Goal: Task Accomplishment & Management: Manage account settings

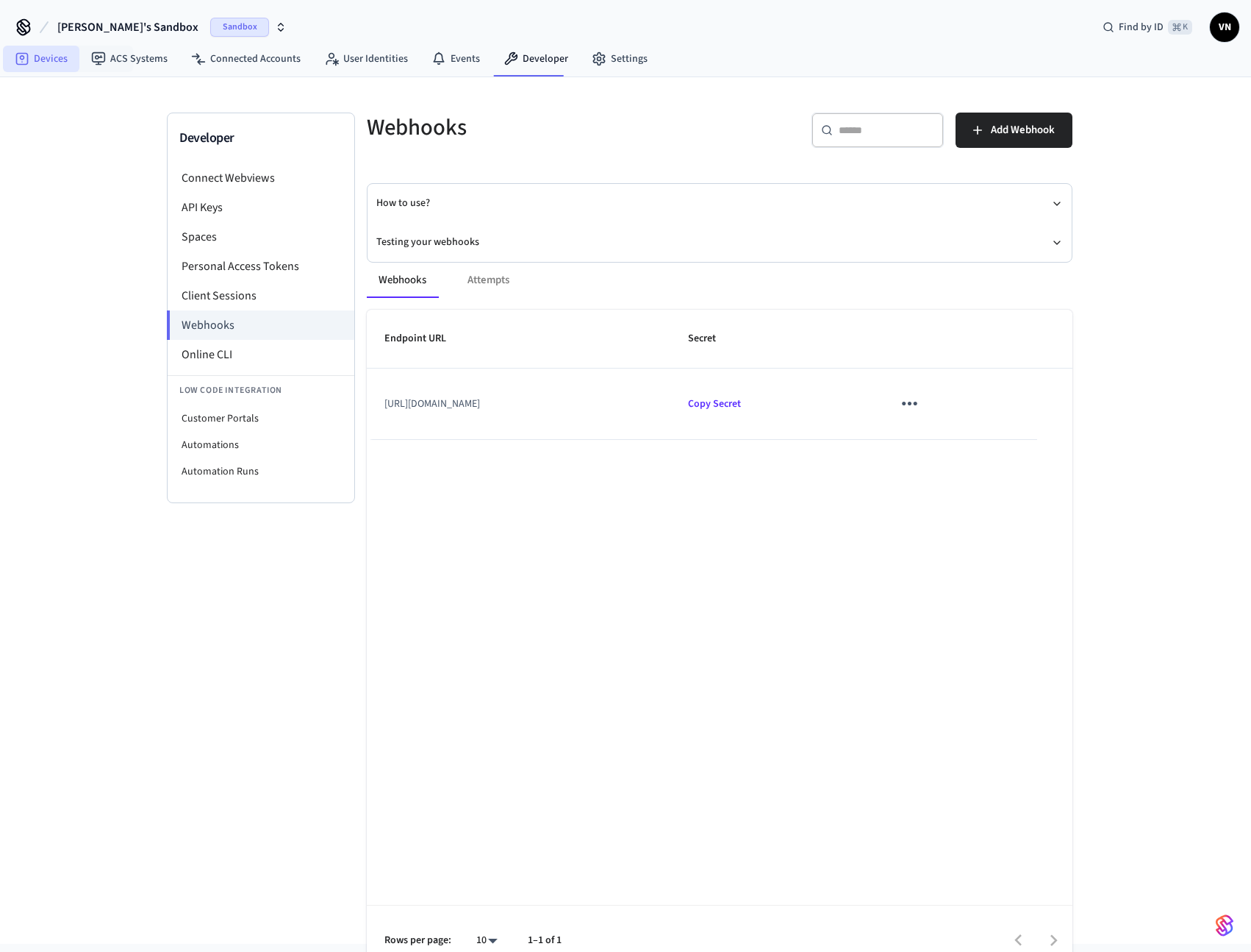
click at [62, 64] on link "Devices" at bounding box center [41, 59] width 76 height 27
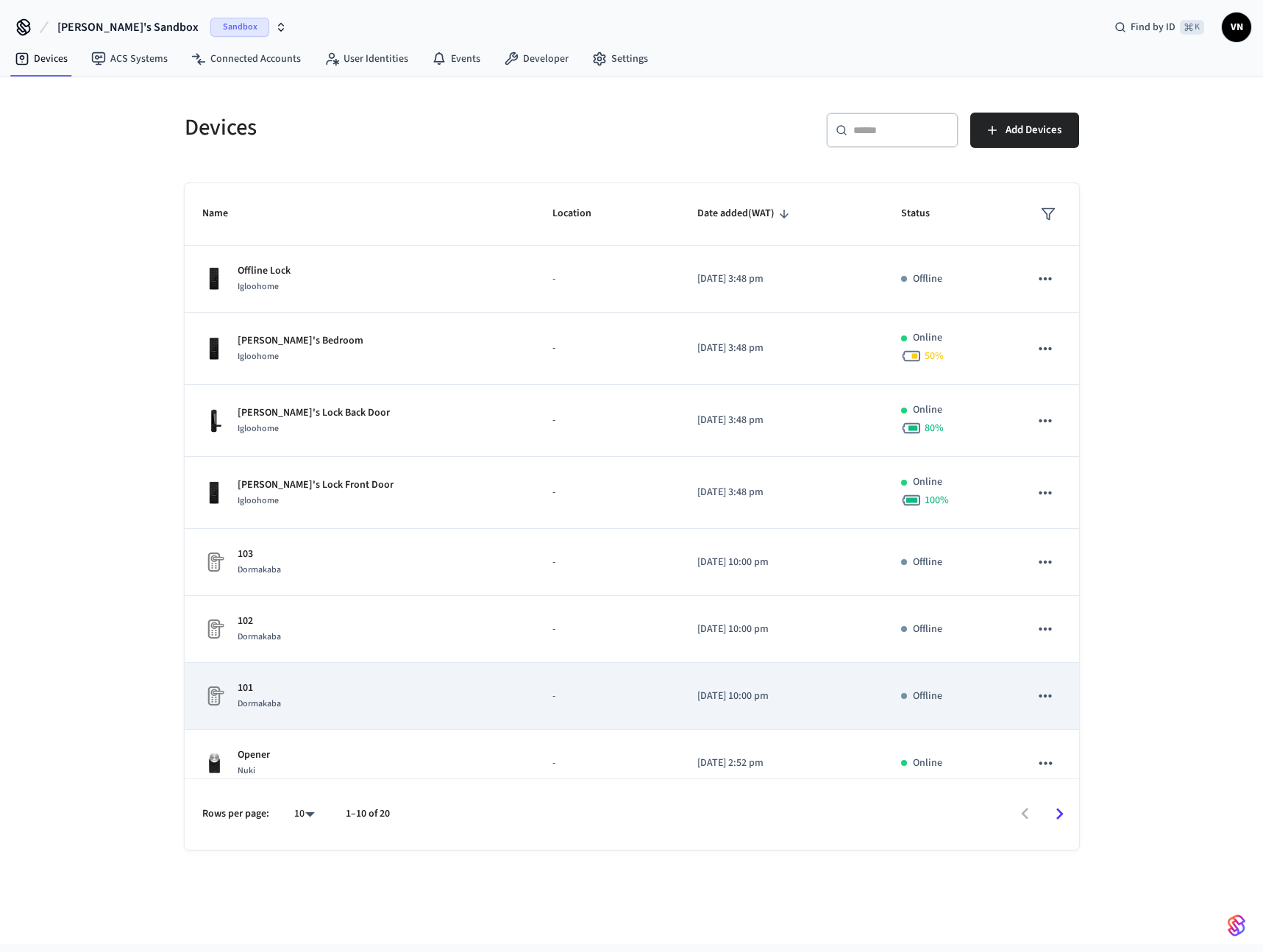
scroll to position [163, 0]
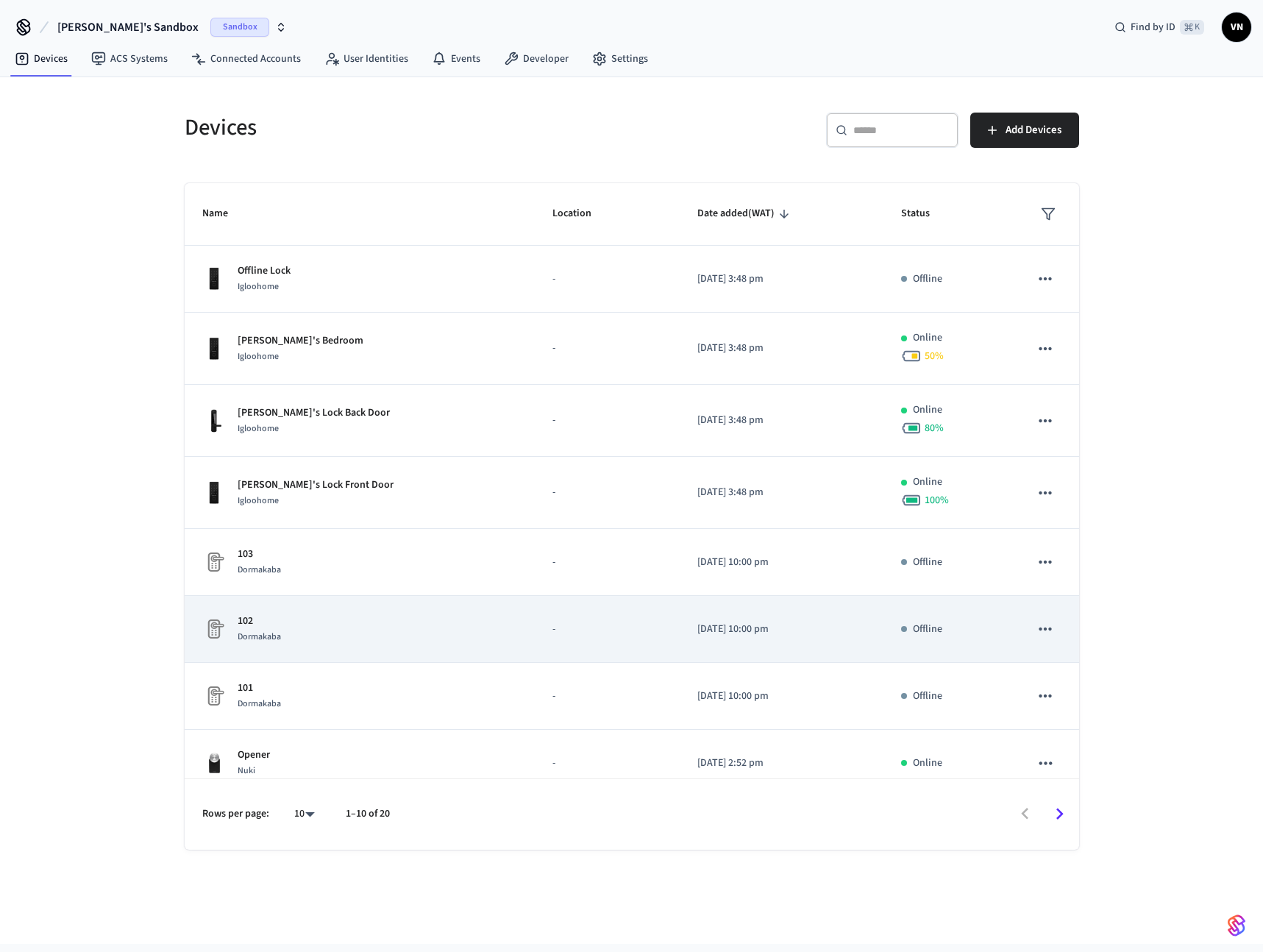
scroll to position [6, 0]
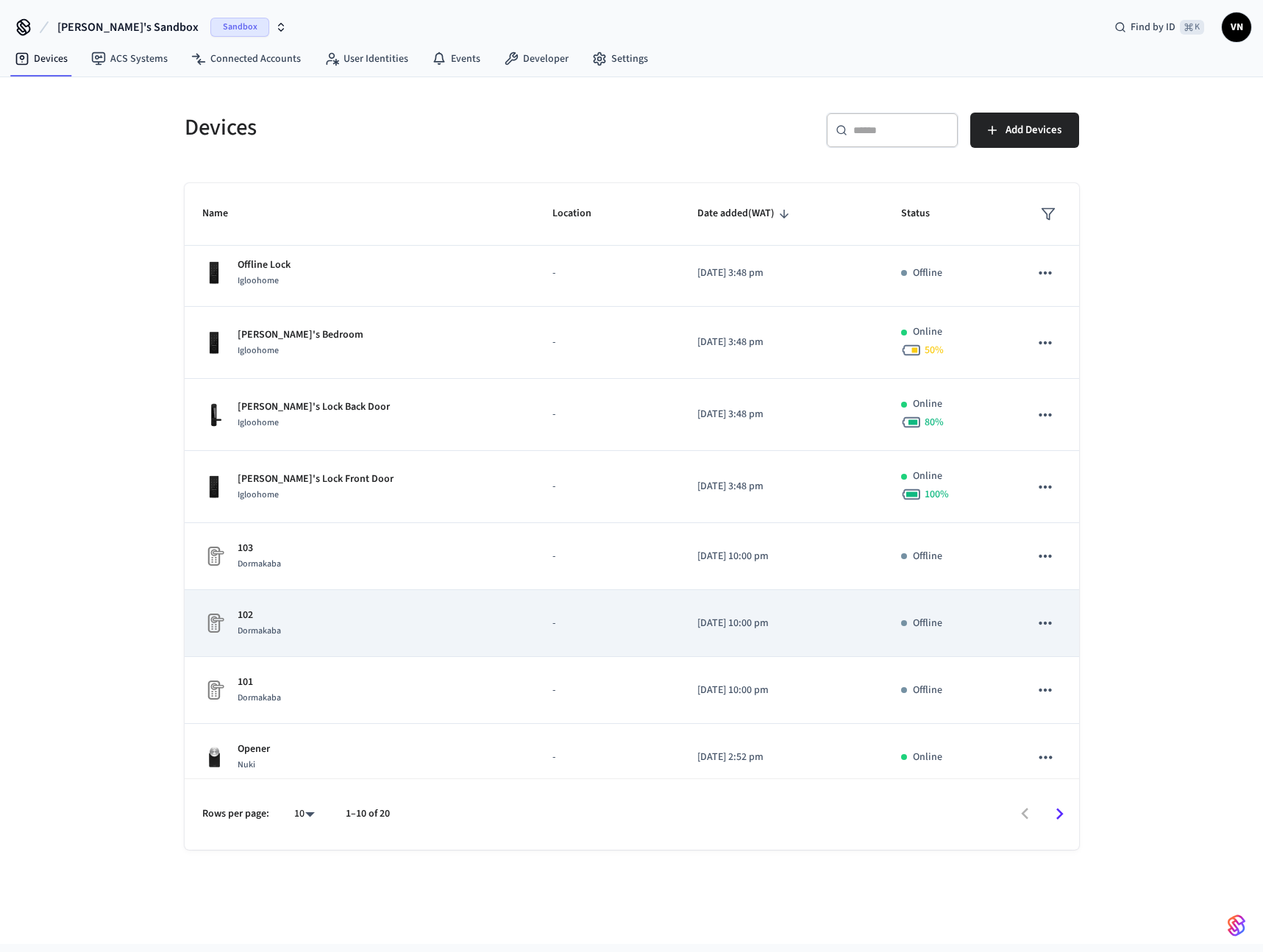
click at [434, 639] on td "102 Dormakaba" at bounding box center [360, 623] width 351 height 67
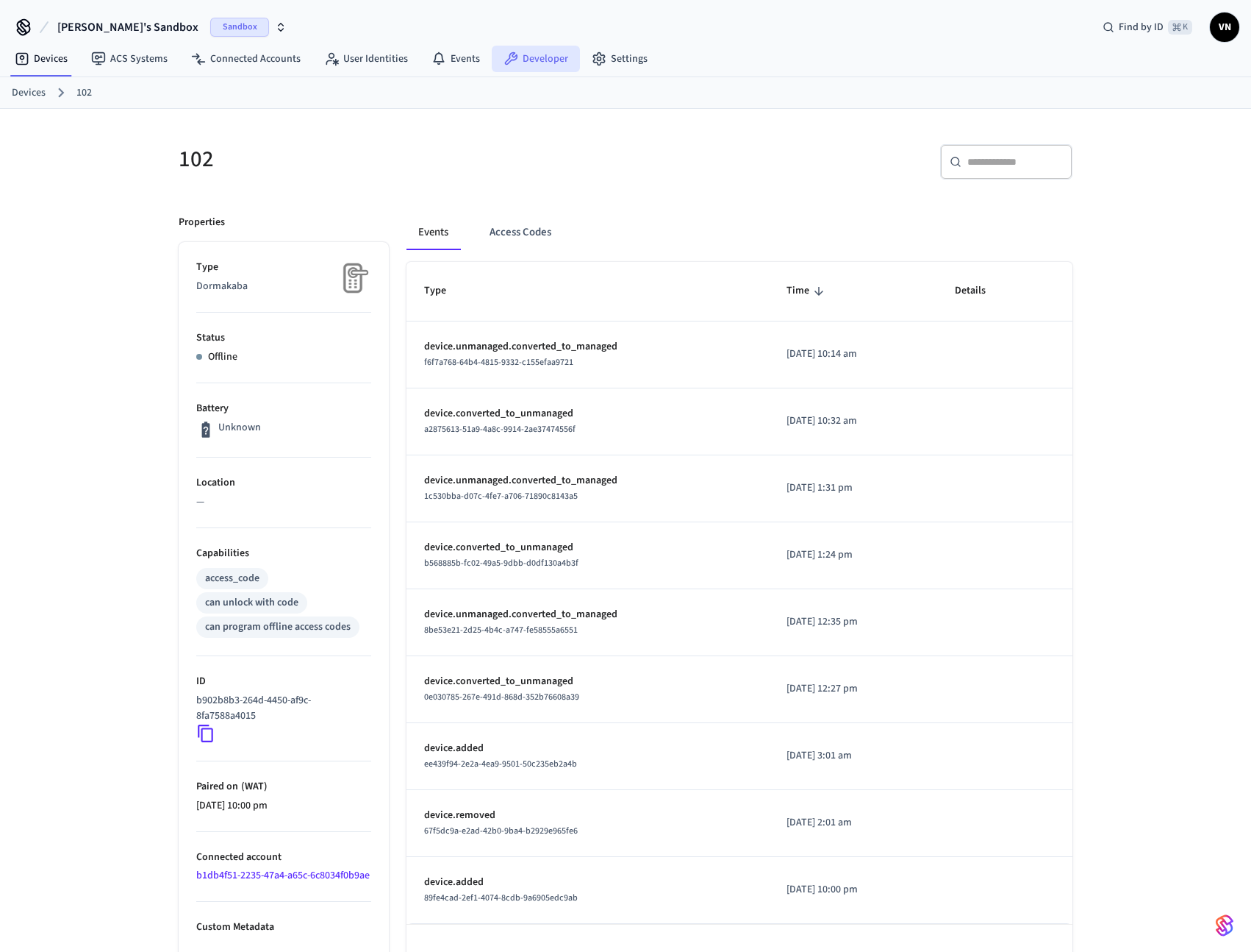
click at [545, 60] on link "Developer" at bounding box center [535, 59] width 88 height 27
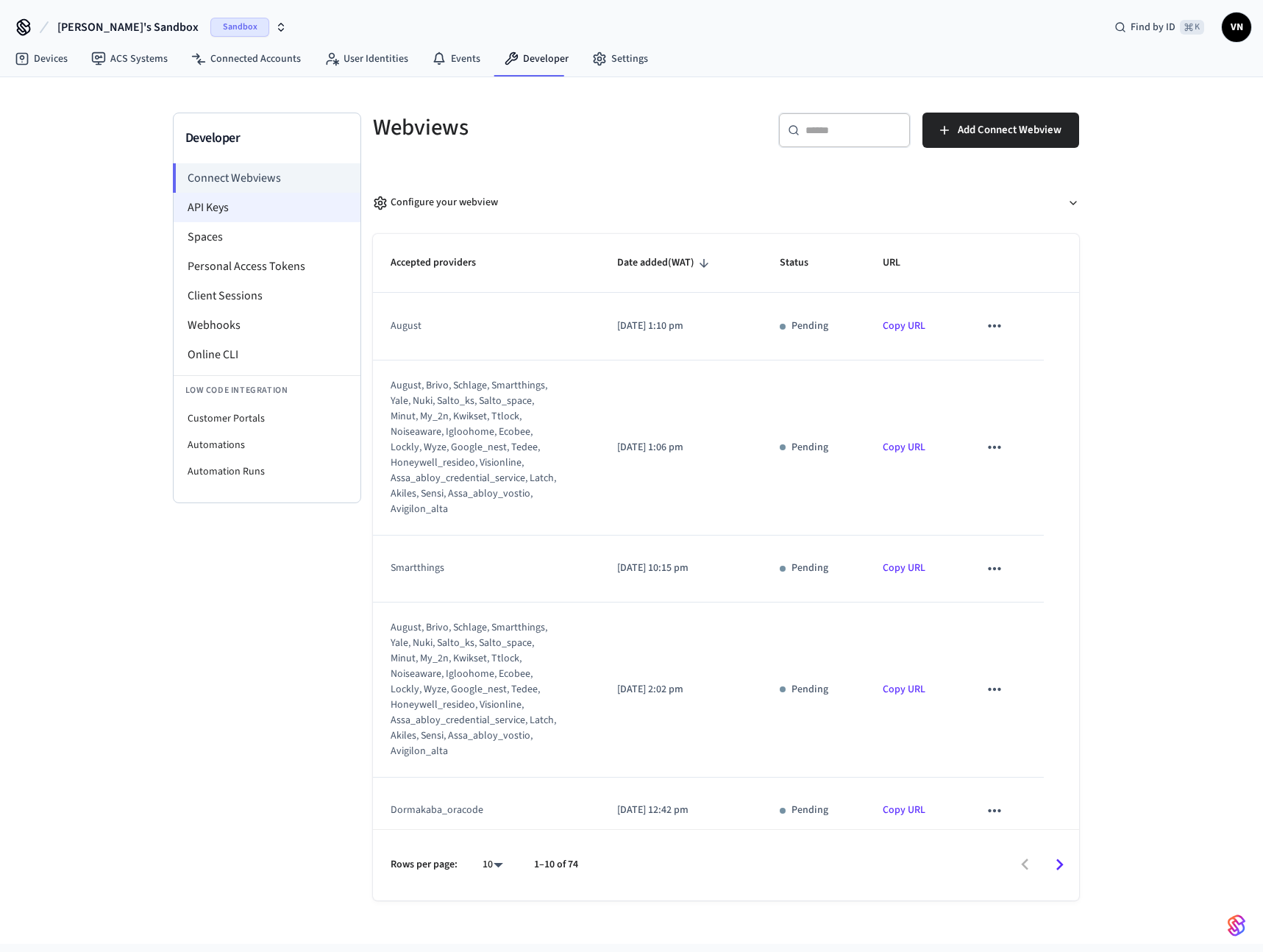
click at [224, 214] on li "API Keys" at bounding box center [266, 207] width 187 height 29
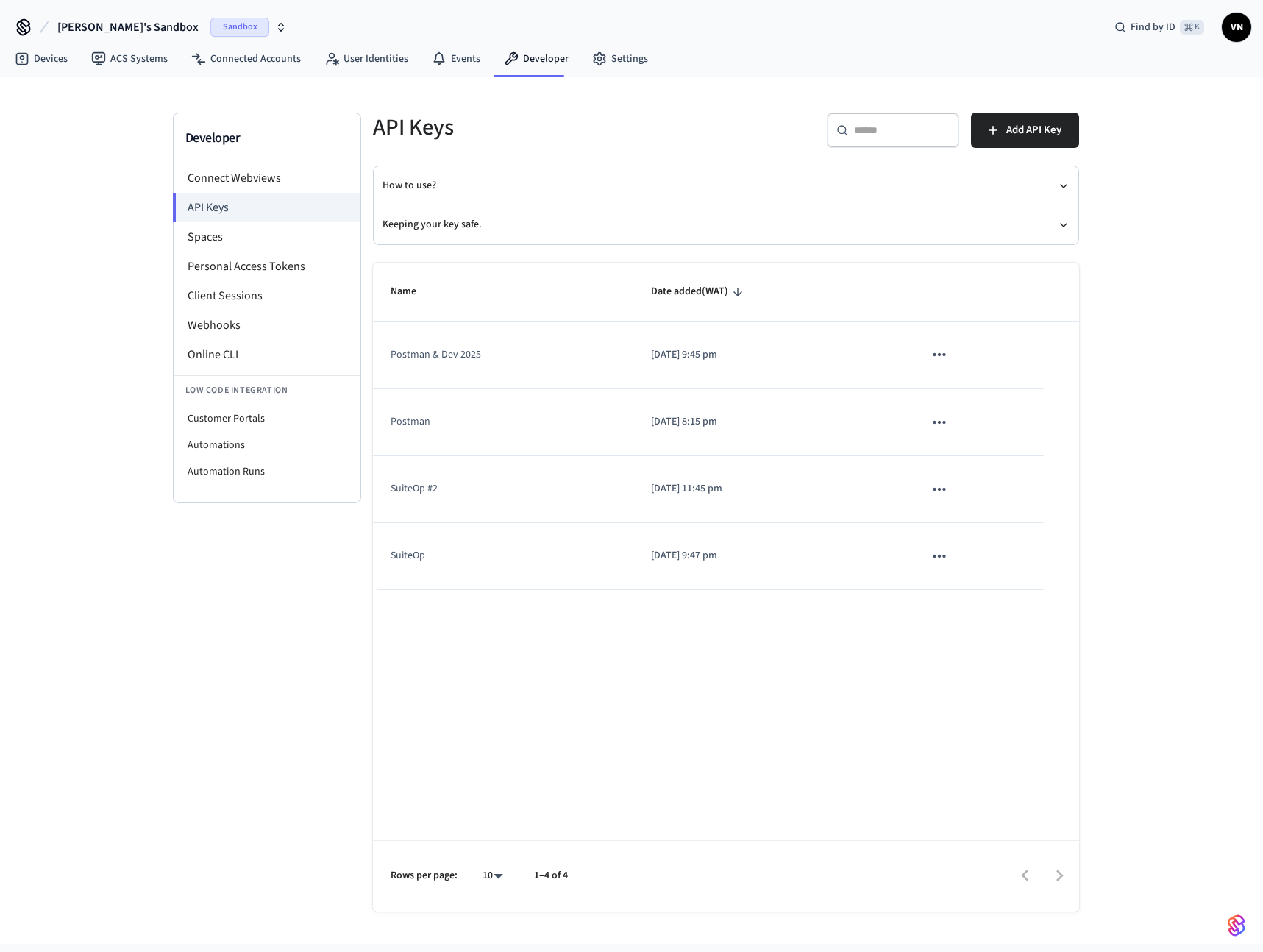
click at [943, 554] on icon "sticky table" at bounding box center [940, 556] width 20 height 20
click at [966, 609] on ul "Edit Delete" at bounding box center [971, 631] width 70 height 94
click at [735, 616] on div at bounding box center [632, 476] width 1263 height 952
click at [934, 355] on icon "sticky table" at bounding box center [939, 353] width 12 height 3
click at [1166, 419] on div at bounding box center [632, 476] width 1263 height 952
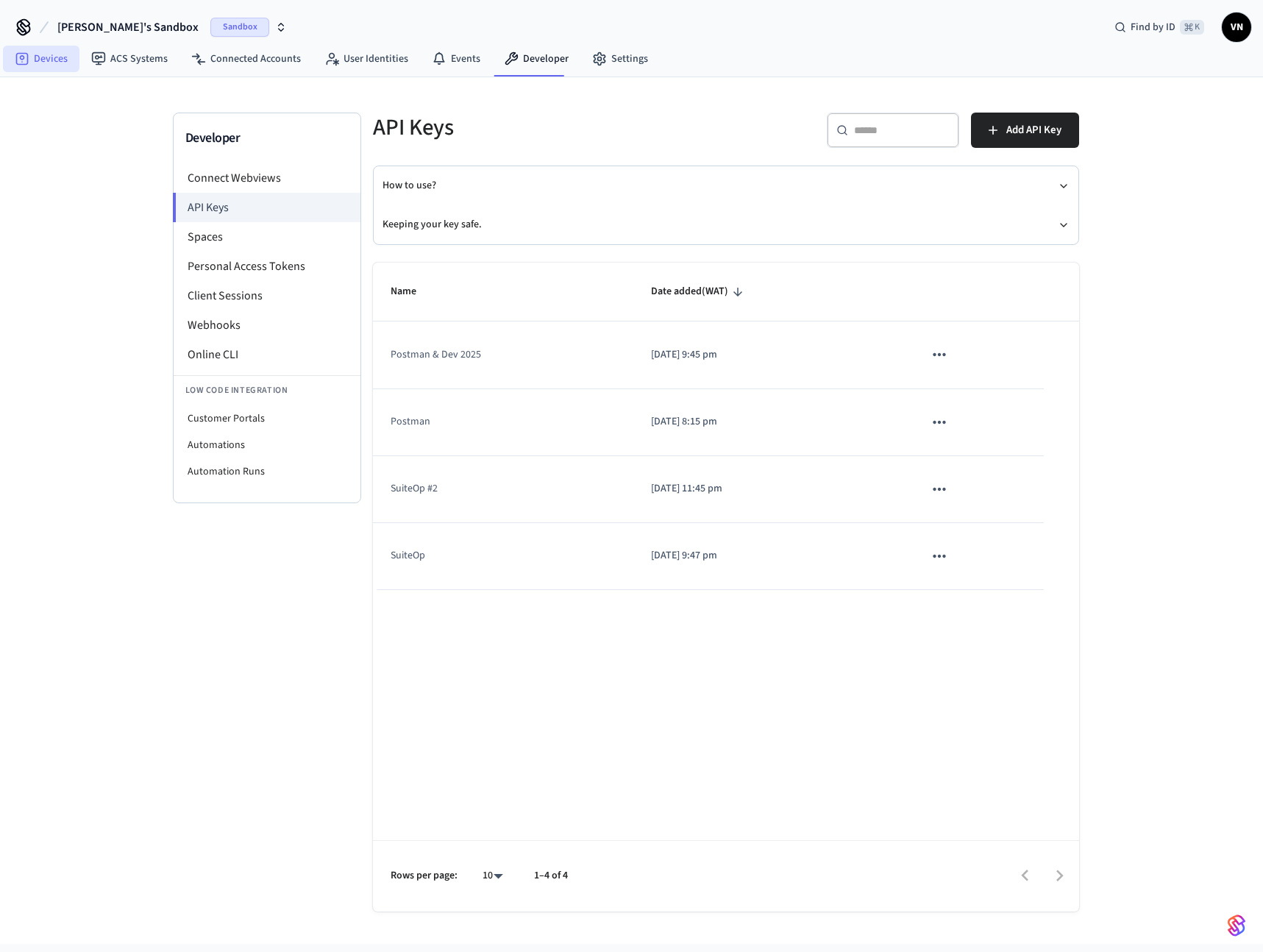
click at [47, 62] on link "Devices" at bounding box center [41, 59] width 76 height 27
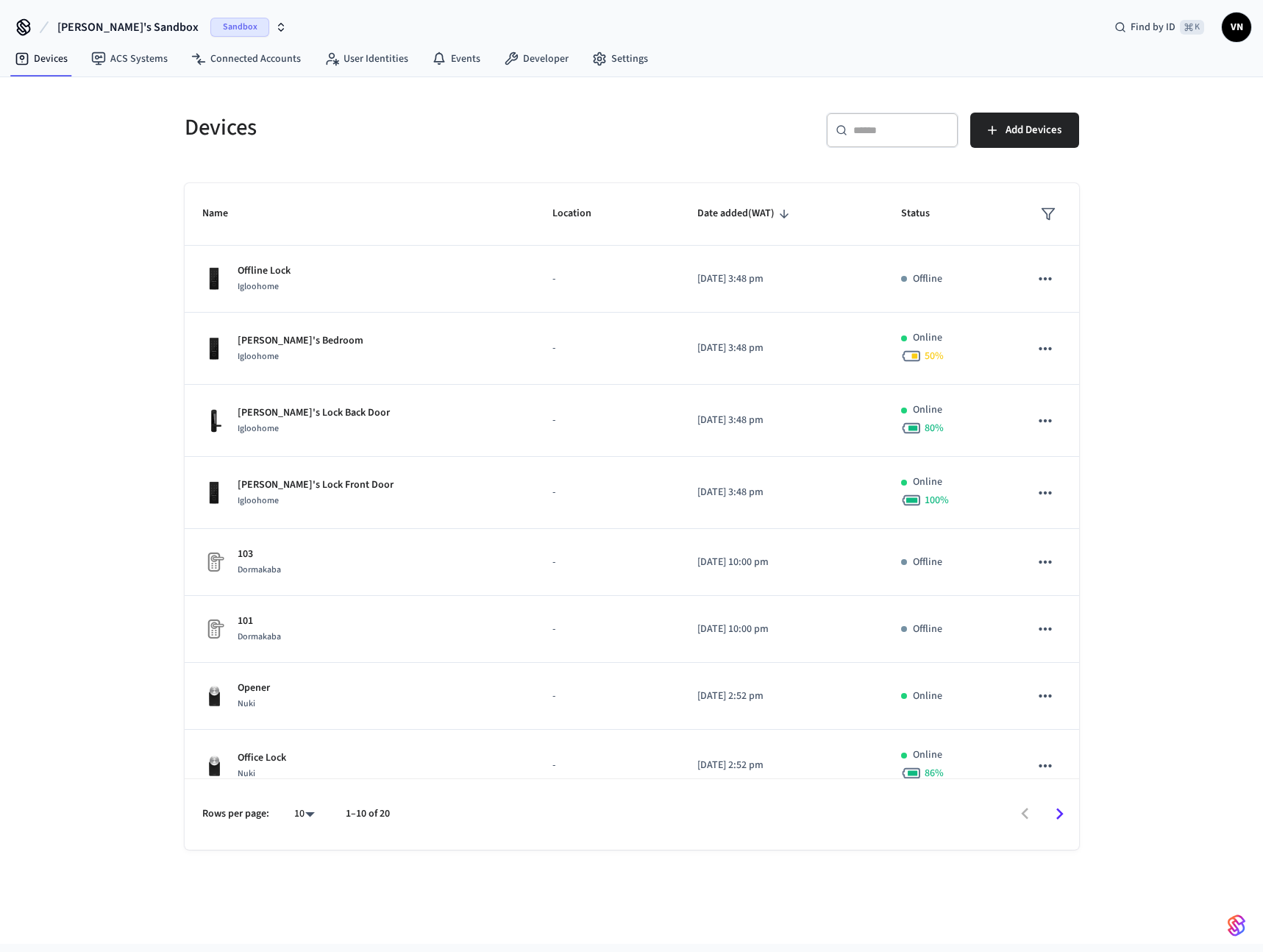
scroll to position [168, 0]
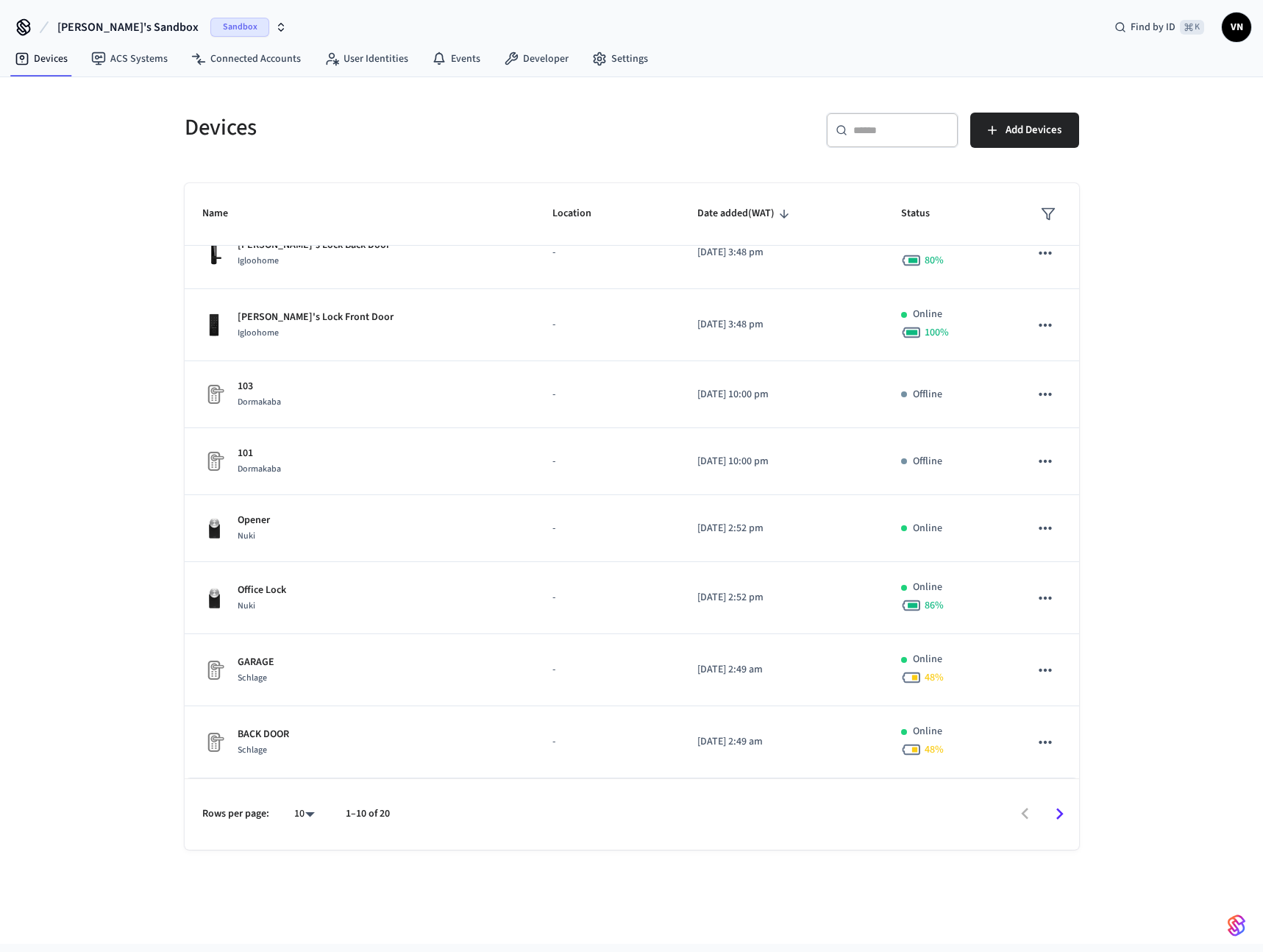
click at [296, 817] on body "[PERSON_NAME]'s Sandbox Sandbox Find by ID ⌘ K VN Devices ACS Systems Connected…" at bounding box center [632, 472] width 1263 height 943
click at [298, 894] on li "All" at bounding box center [298, 908] width 39 height 39
type input "**"
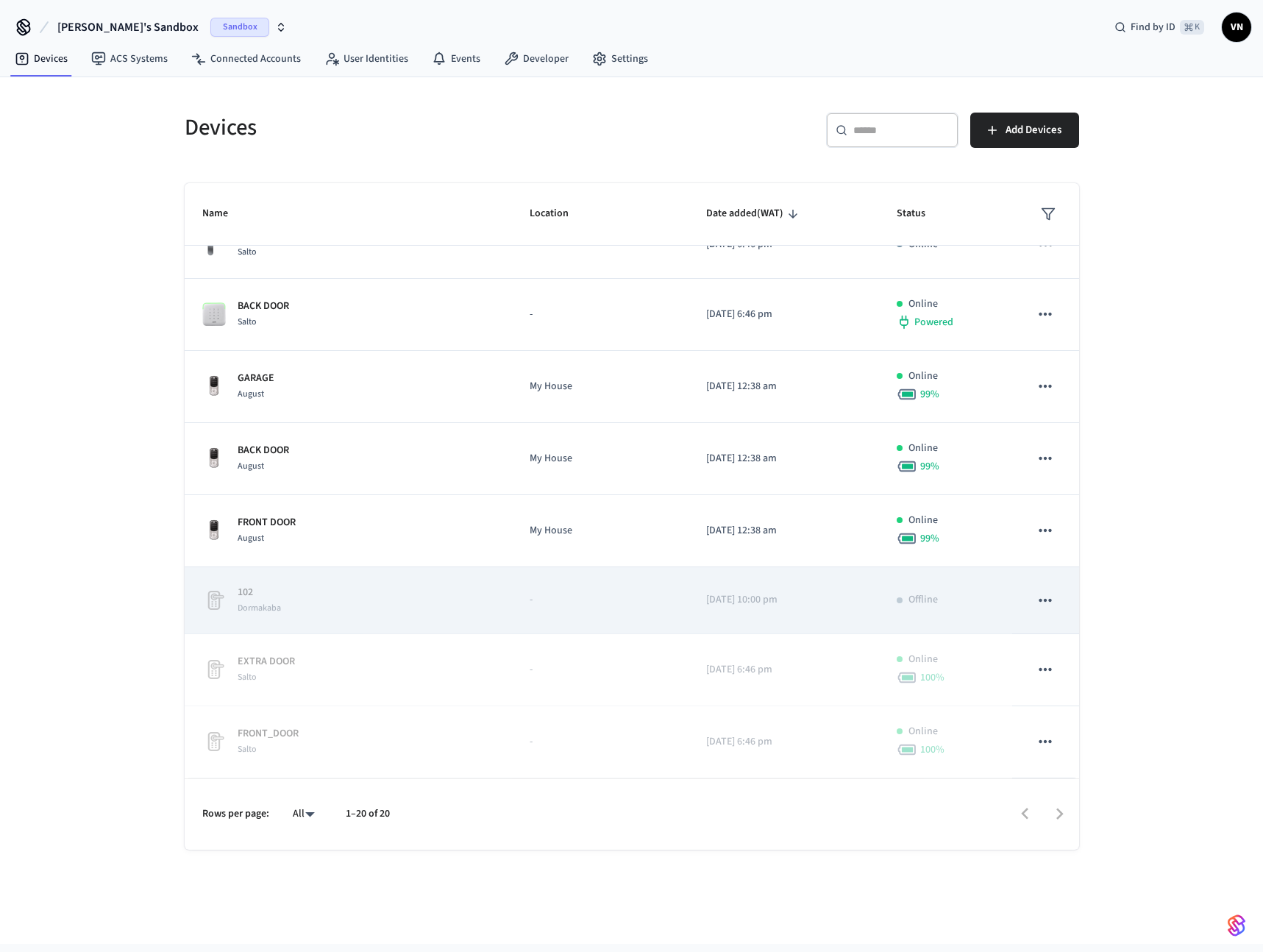
click at [300, 615] on td "102 Dormakaba" at bounding box center [348, 599] width 328 height 67
click at [269, 600] on div "Dormakaba" at bounding box center [258, 607] width 44 height 15
click at [613, 599] on p "-" at bounding box center [600, 599] width 141 height 15
click at [1036, 597] on icon "sticky table" at bounding box center [1045, 600] width 20 height 20
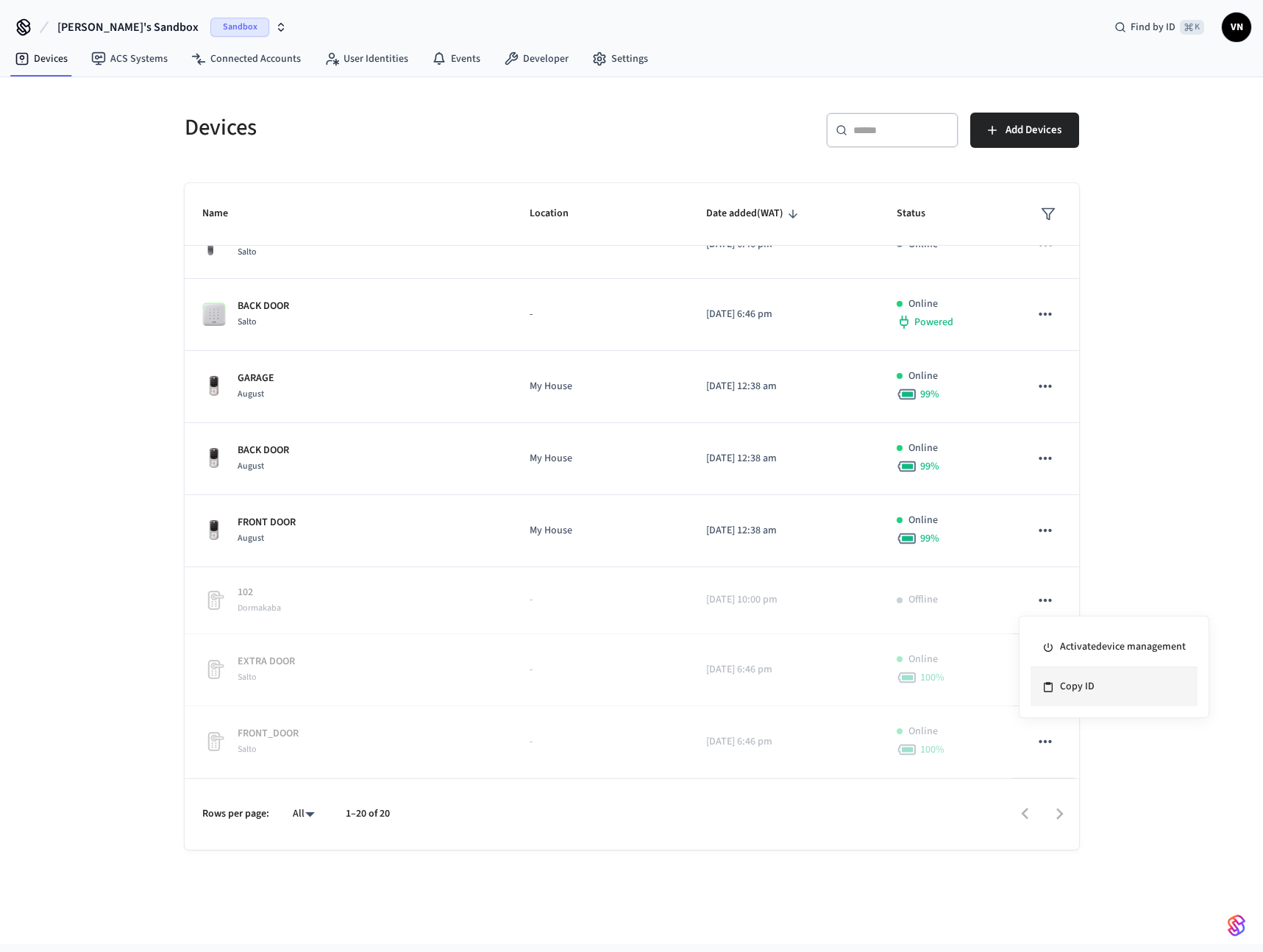
click at [1073, 681] on li "Copy ID" at bounding box center [1114, 686] width 167 height 39
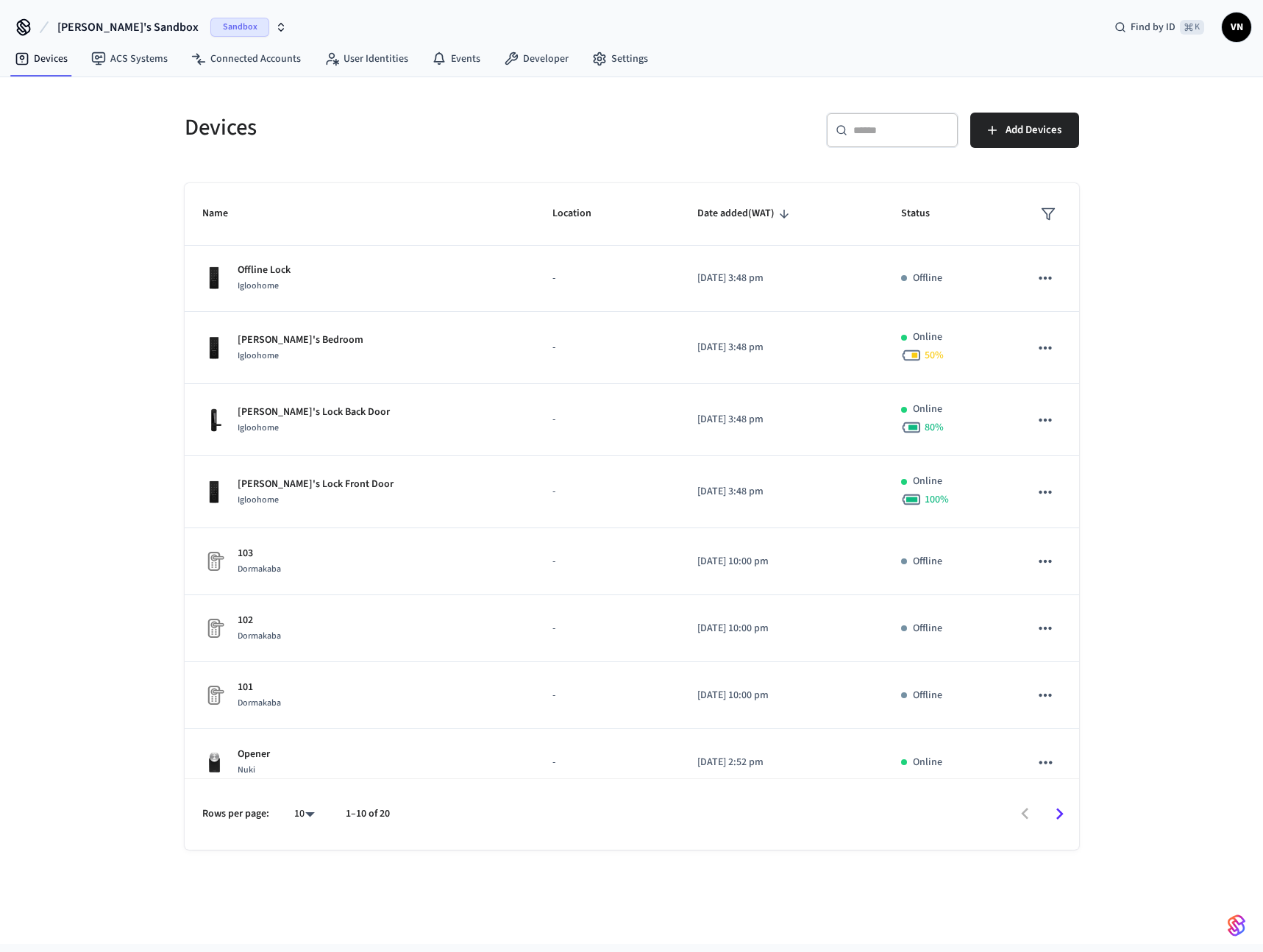
scroll to position [168, 0]
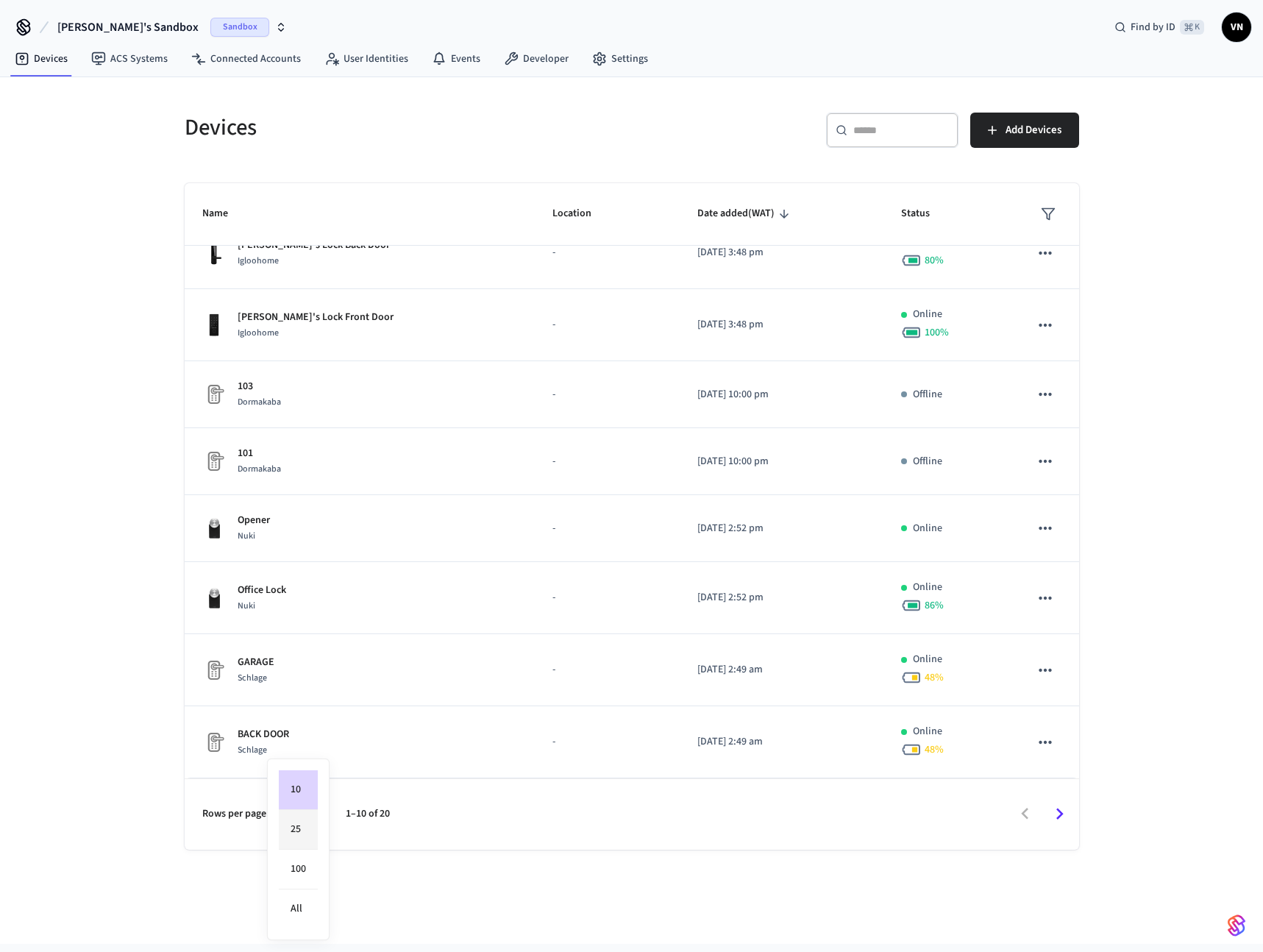
click at [303, 816] on body "Jean-Emmanuel's Sandbox Sandbox Find by ID ⌘ K VN Devices ACS Systems Connected…" at bounding box center [632, 472] width 1263 height 943
click at [305, 860] on li "100" at bounding box center [298, 869] width 39 height 40
type input "***"
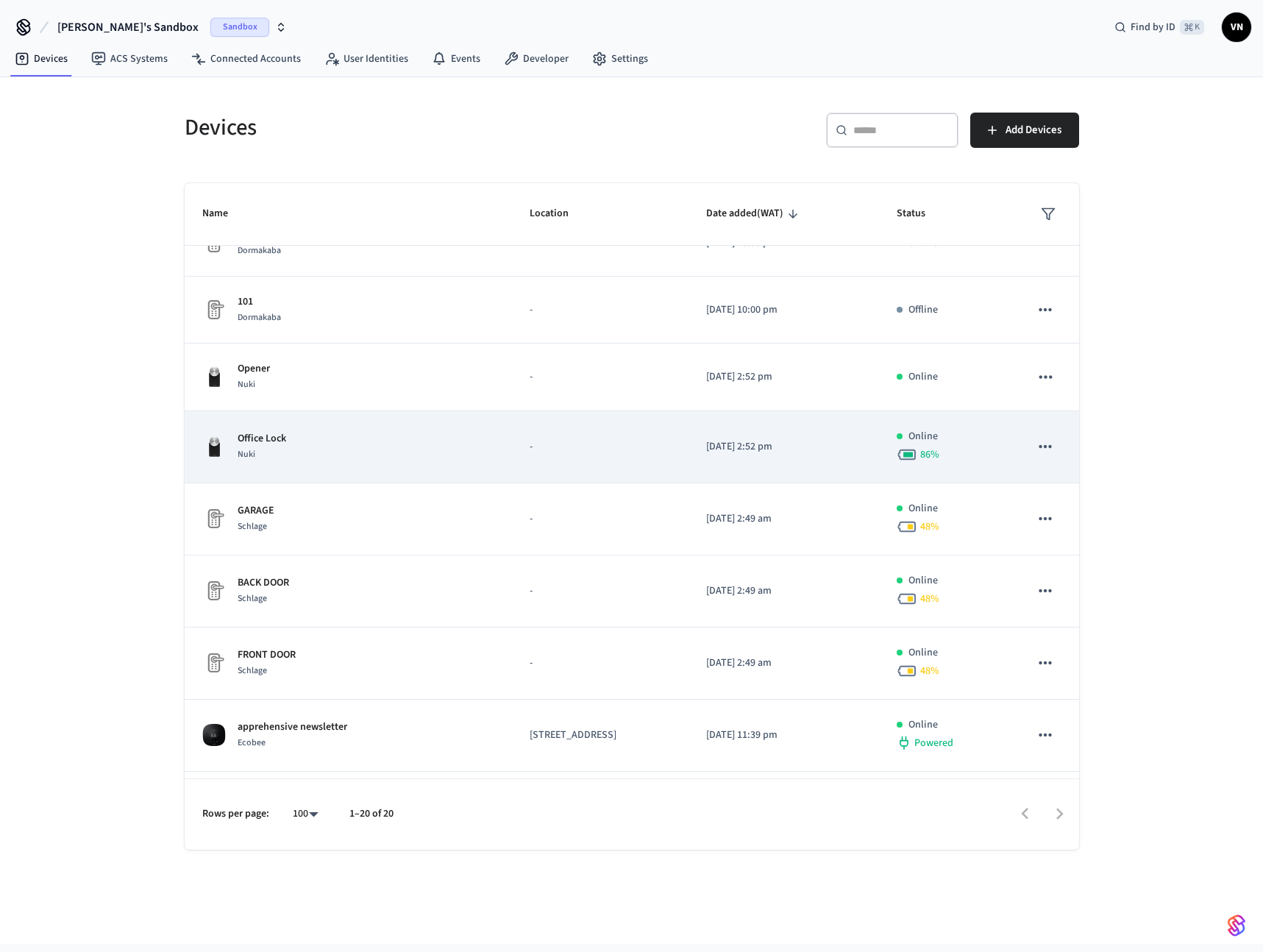
scroll to position [249, 0]
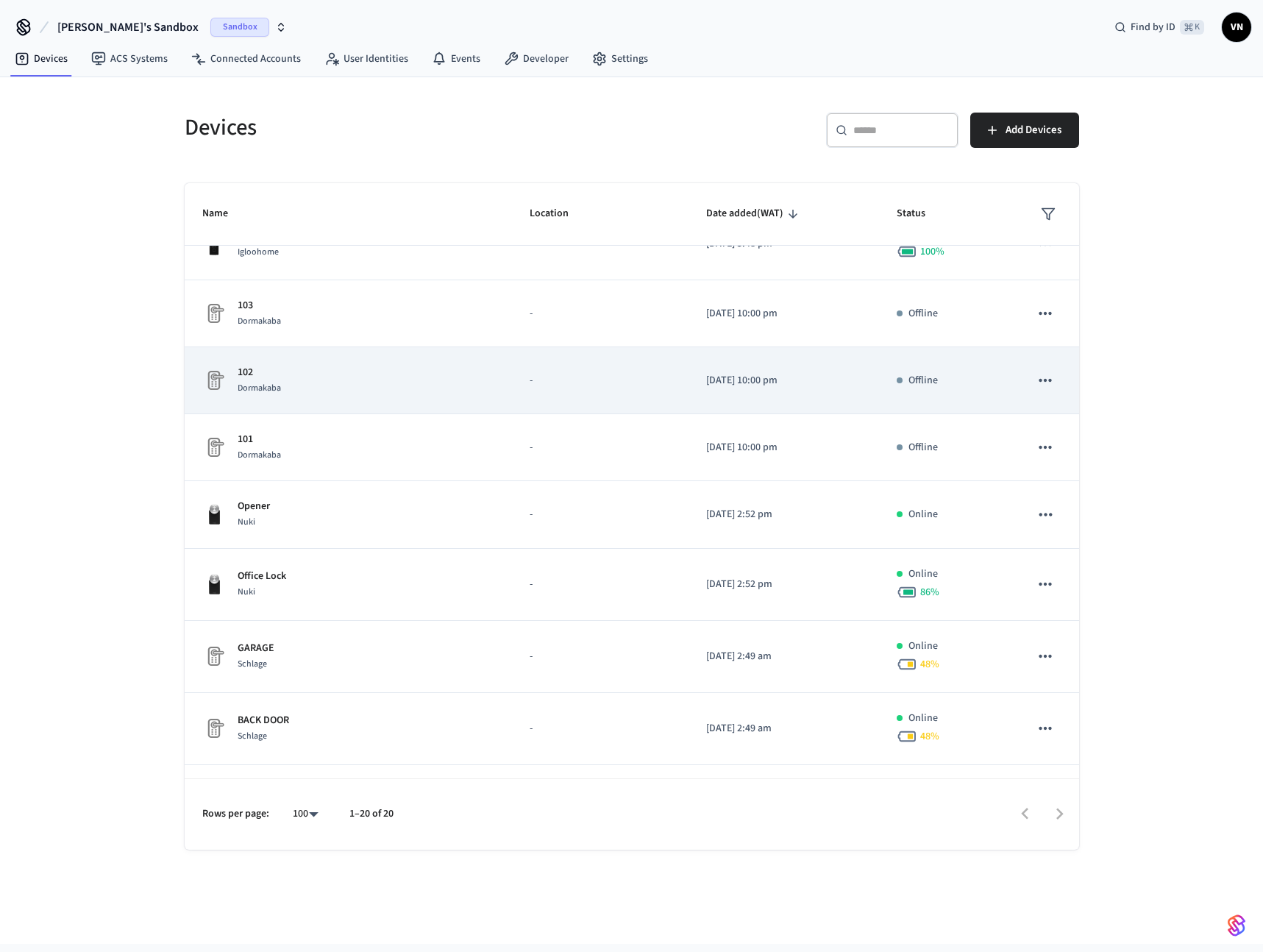
click at [323, 367] on div "102 Dormakaba" at bounding box center [349, 380] width 293 height 31
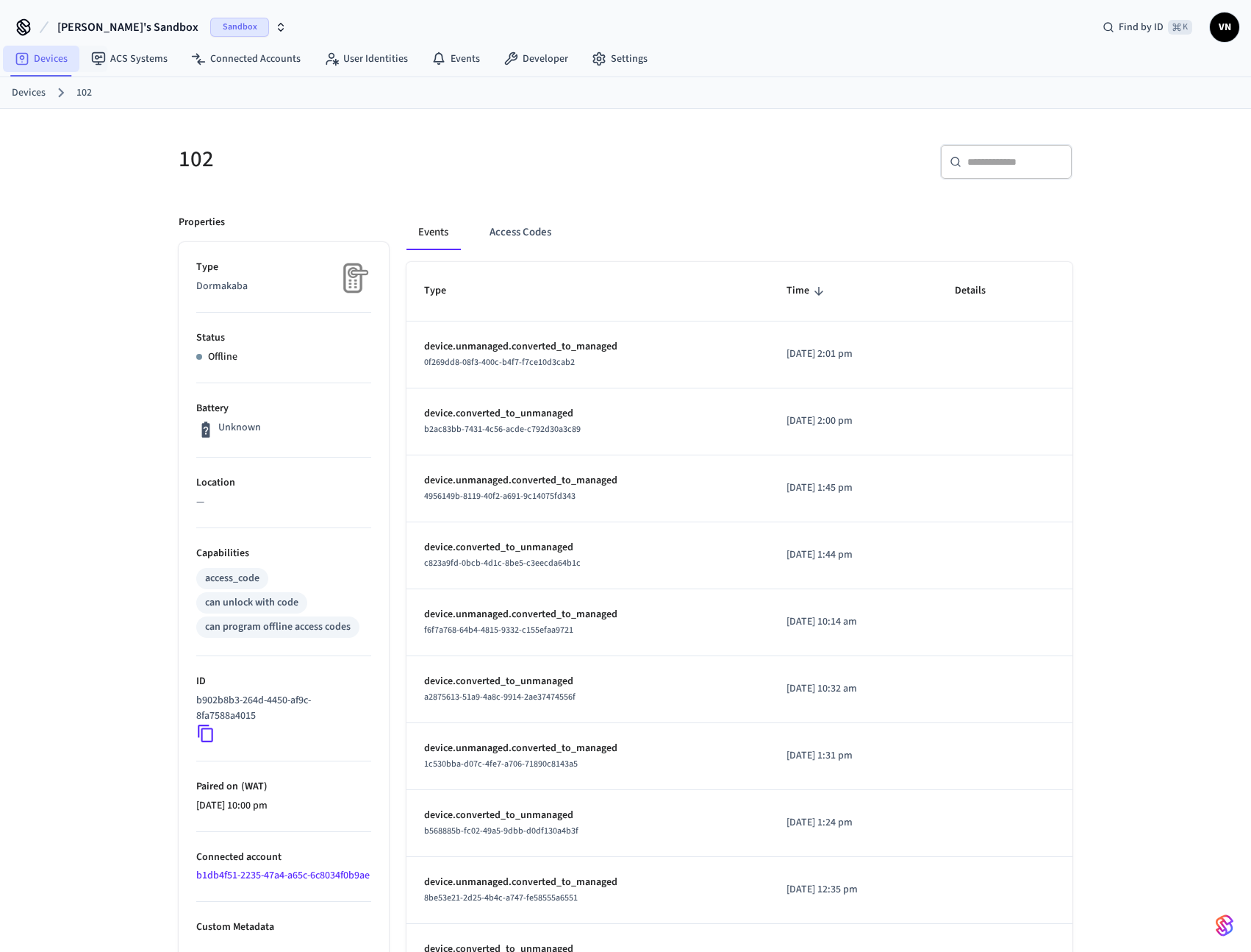
click at [15, 61] on icon at bounding box center [22, 59] width 15 height 15
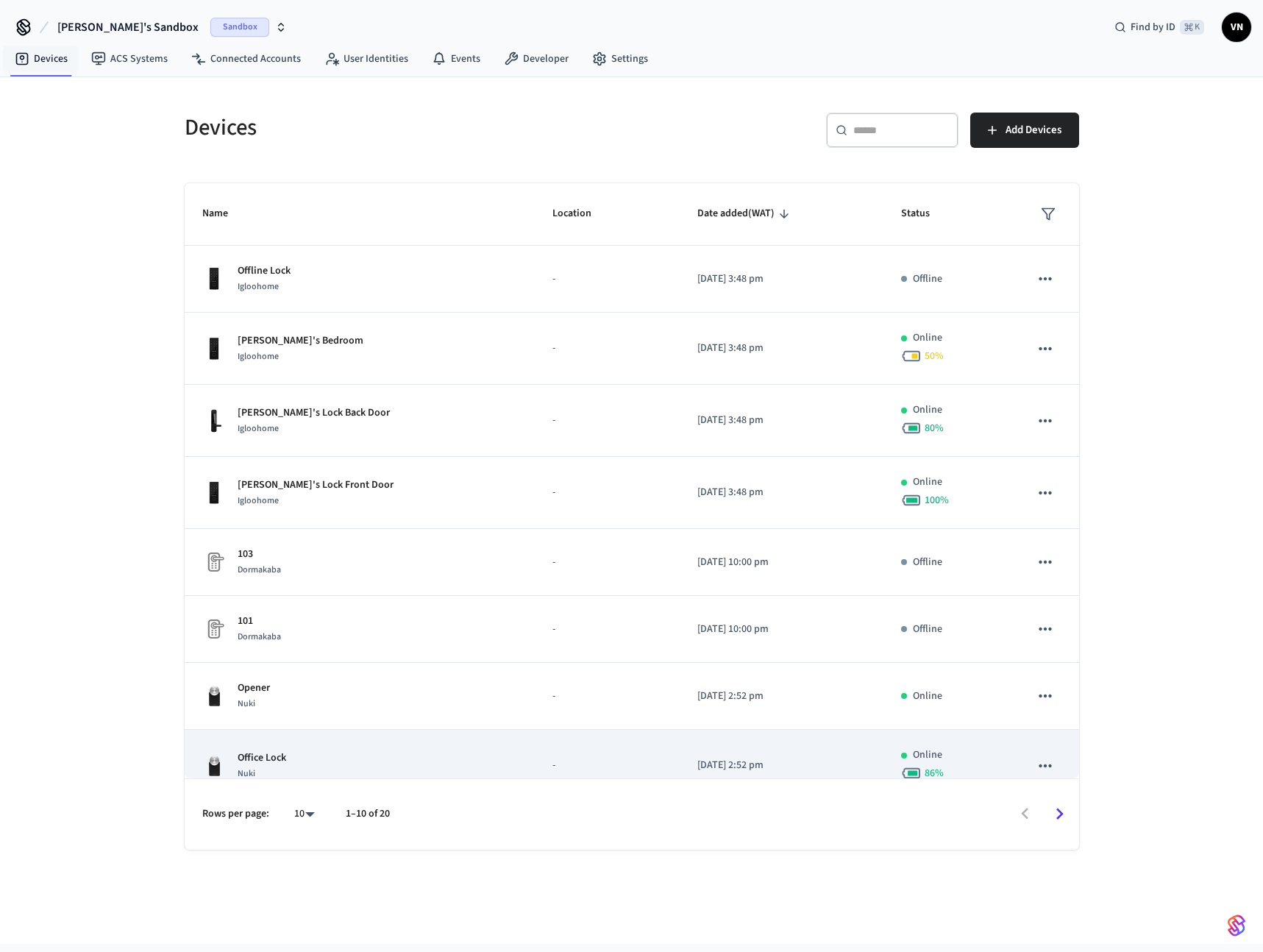
scroll to position [168, 0]
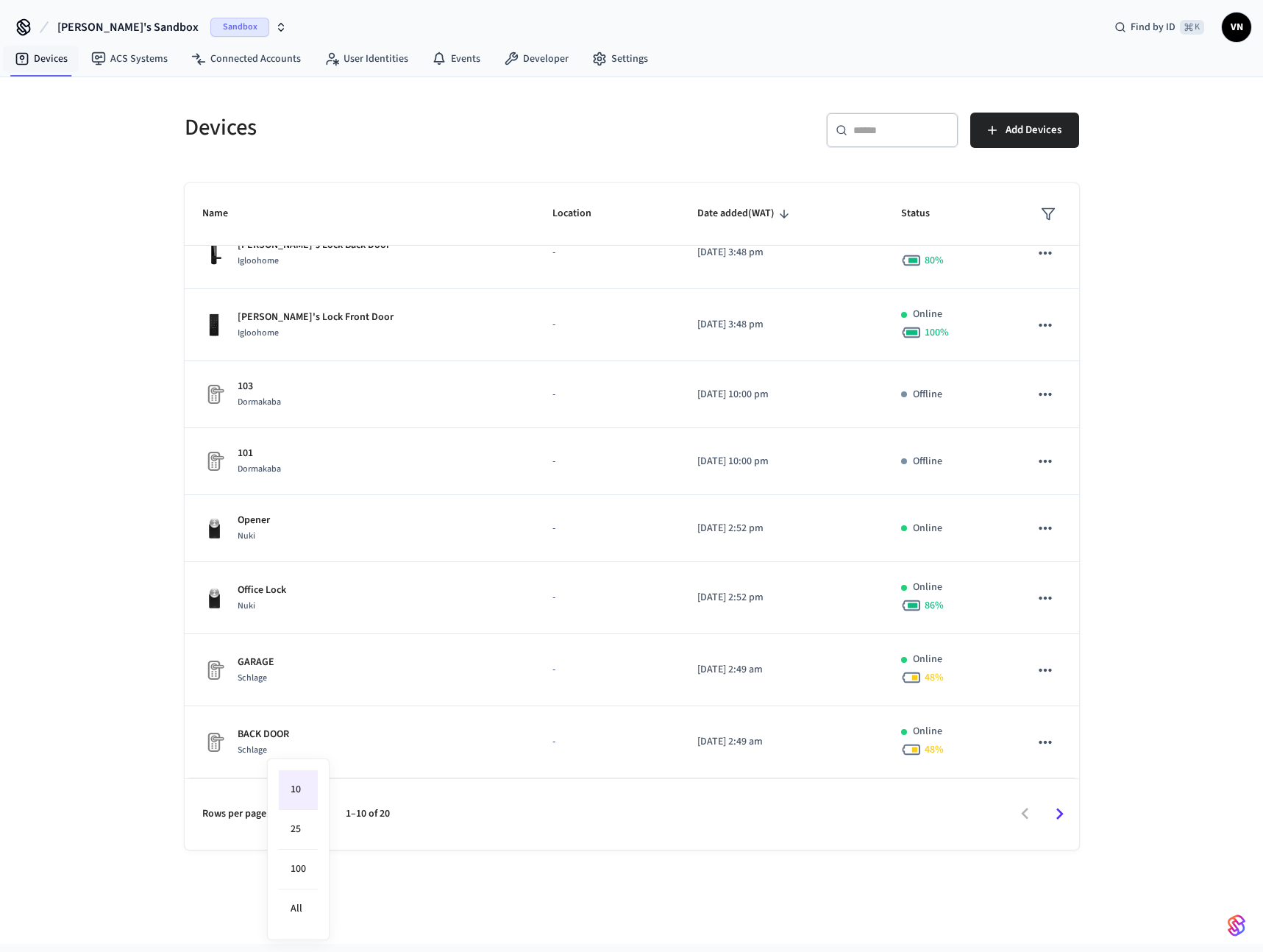
click at [310, 814] on body "Jean-Emmanuel's Sandbox Sandbox Find by ID ⌘ K VN Devices ACS Systems Connected…" at bounding box center [632, 472] width 1263 height 943
click at [301, 870] on li "100" at bounding box center [298, 869] width 39 height 40
type input "***"
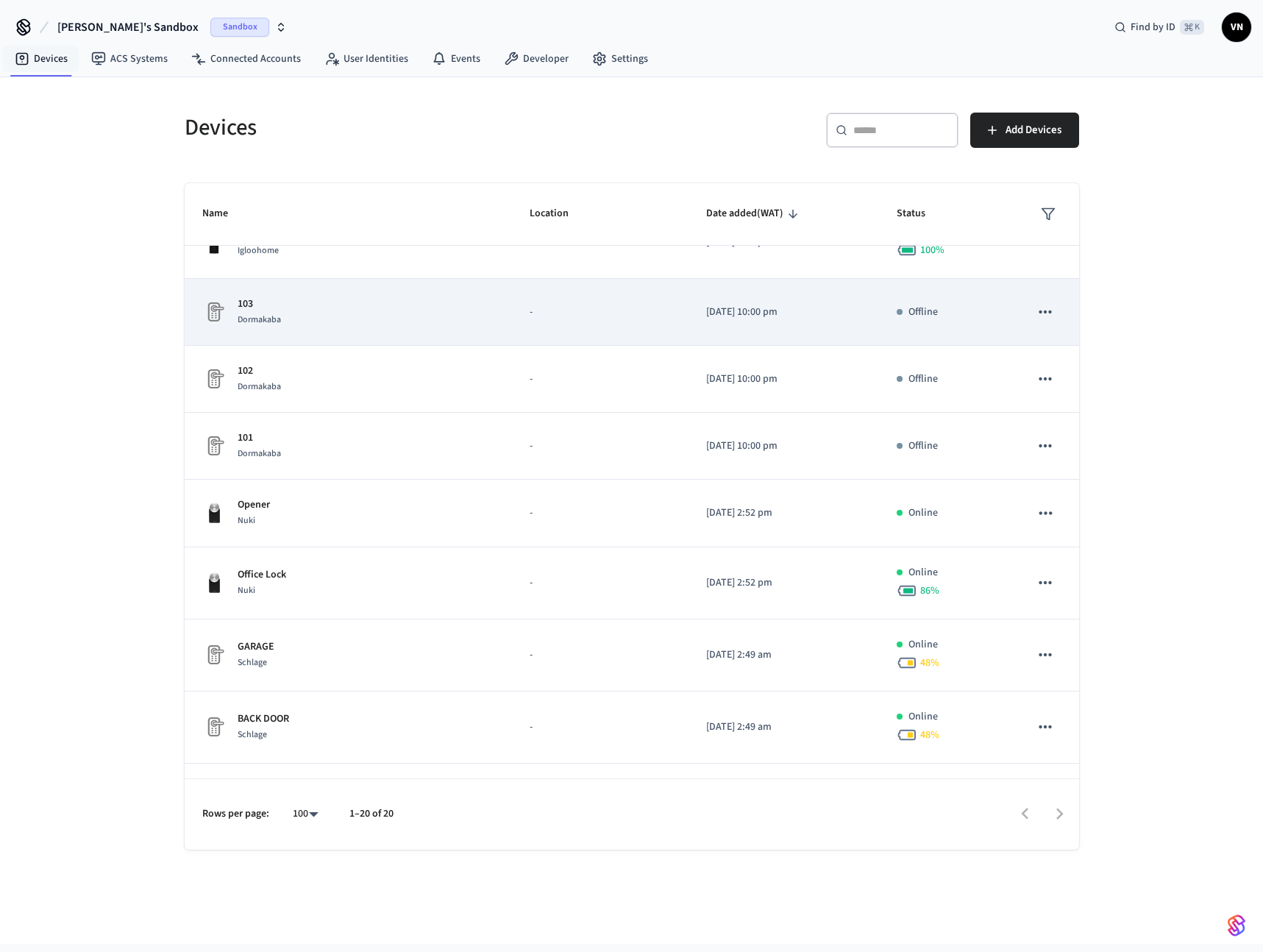
scroll to position [134, 0]
